Goal: Task Accomplishment & Management: Manage account settings

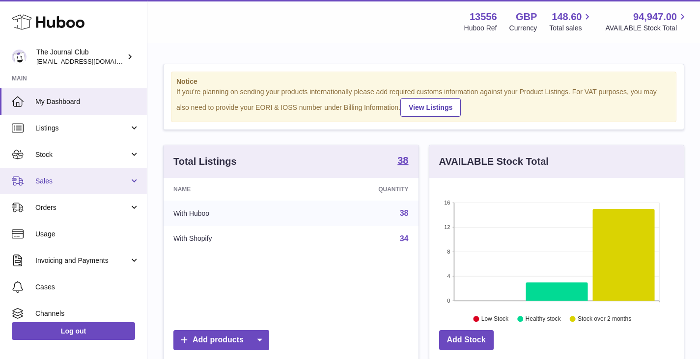
scroll to position [153, 254]
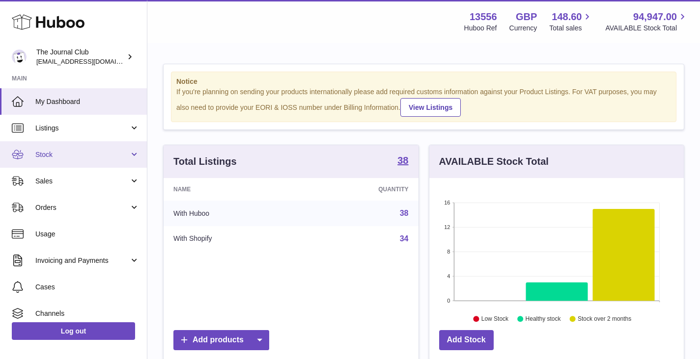
click at [48, 153] on span "Stock" at bounding box center [82, 154] width 94 height 9
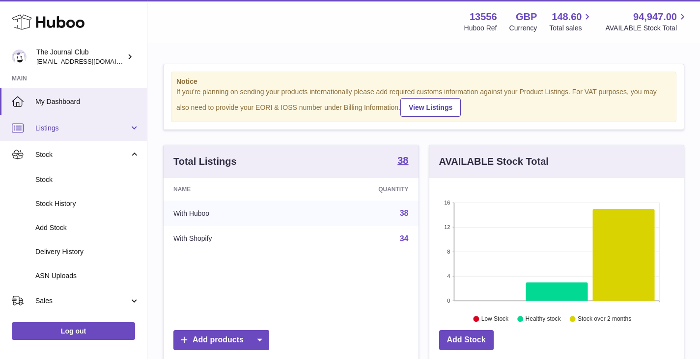
click at [62, 135] on link "Listings" at bounding box center [73, 128] width 147 height 27
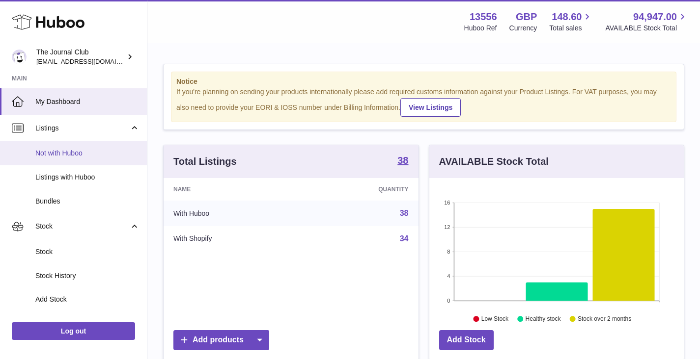
click at [65, 154] on span "Not with Huboo" at bounding box center [87, 153] width 104 height 9
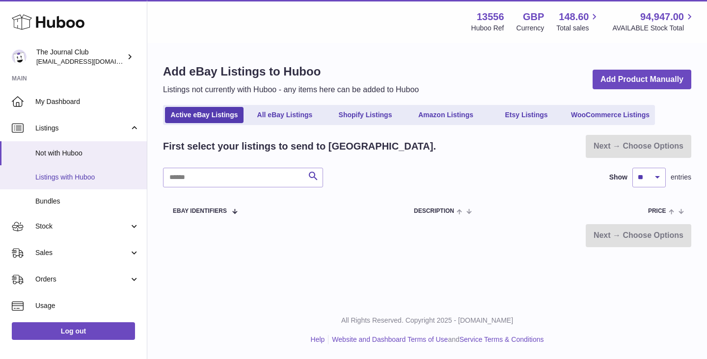
click at [64, 173] on span "Listings with Huboo" at bounding box center [87, 177] width 104 height 9
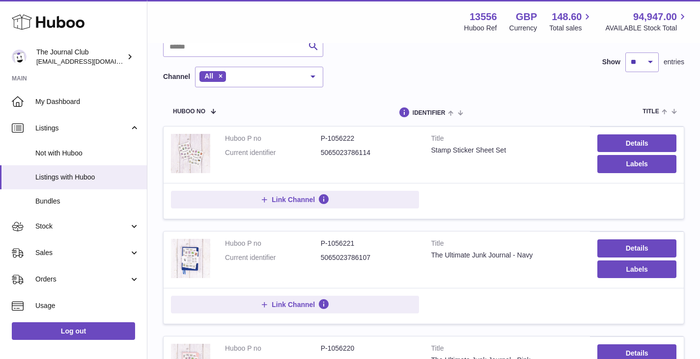
scroll to position [113, 0]
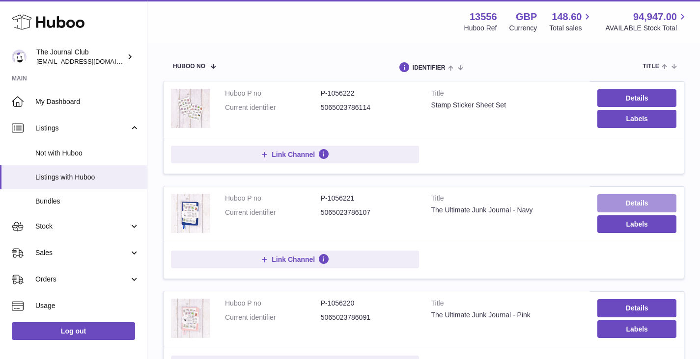
click at [627, 197] on link "Details" at bounding box center [636, 203] width 79 height 18
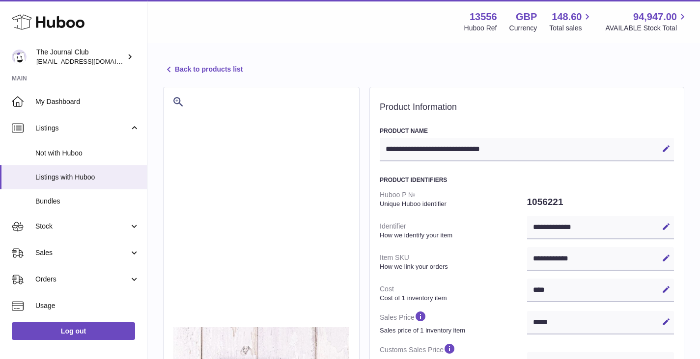
select select
select select "****"
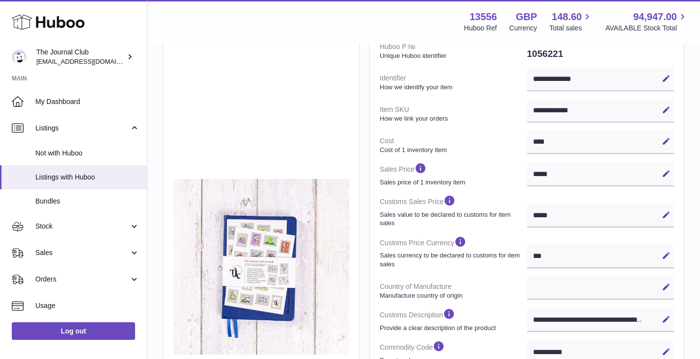
scroll to position [187, 0]
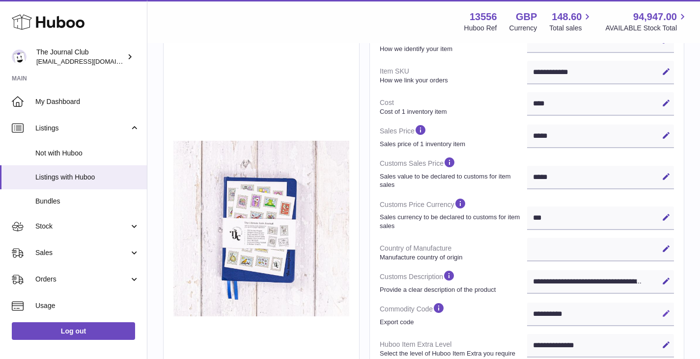
click at [660, 306] on button "Edit" at bounding box center [666, 314] width 16 height 16
drag, startPoint x: 572, startPoint y: 312, endPoint x: 507, endPoint y: 304, distance: 65.2
click at [508, 304] on dl "**********" at bounding box center [527, 181] width 294 height 362
